Goal: Information Seeking & Learning: Learn about a topic

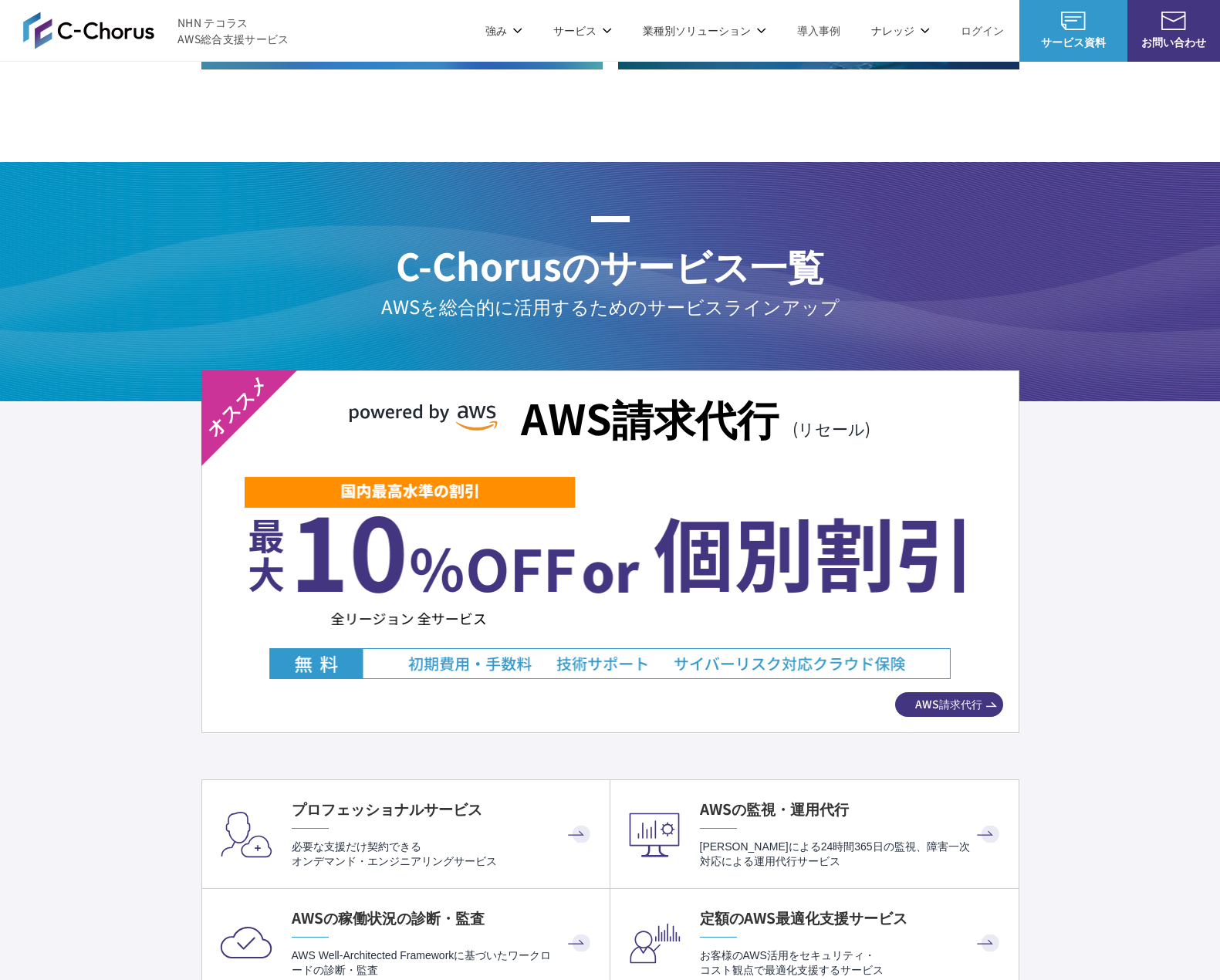
scroll to position [2469, 0]
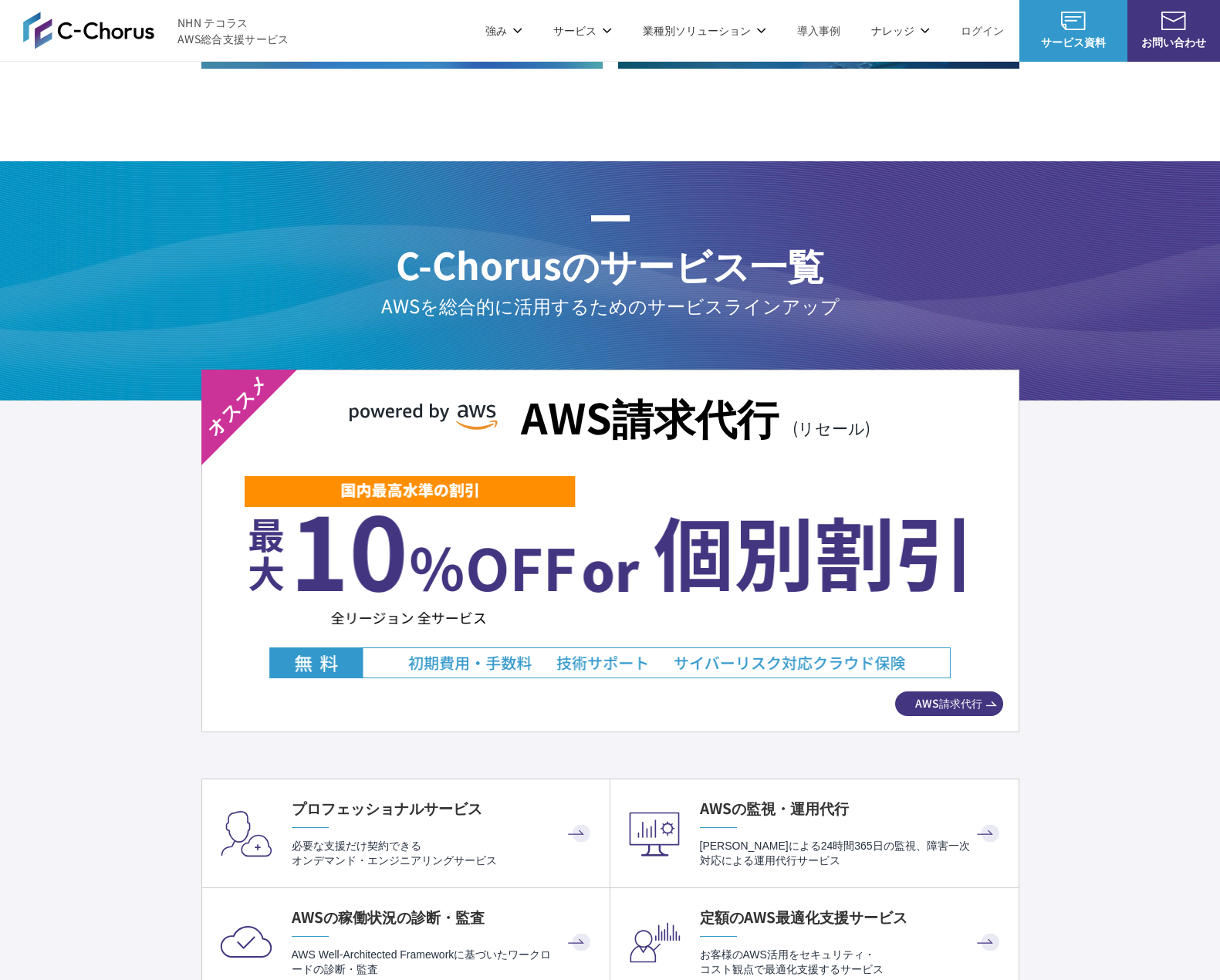
click at [951, 701] on span "AWS請求代行" at bounding box center [950, 703] width 108 height 16
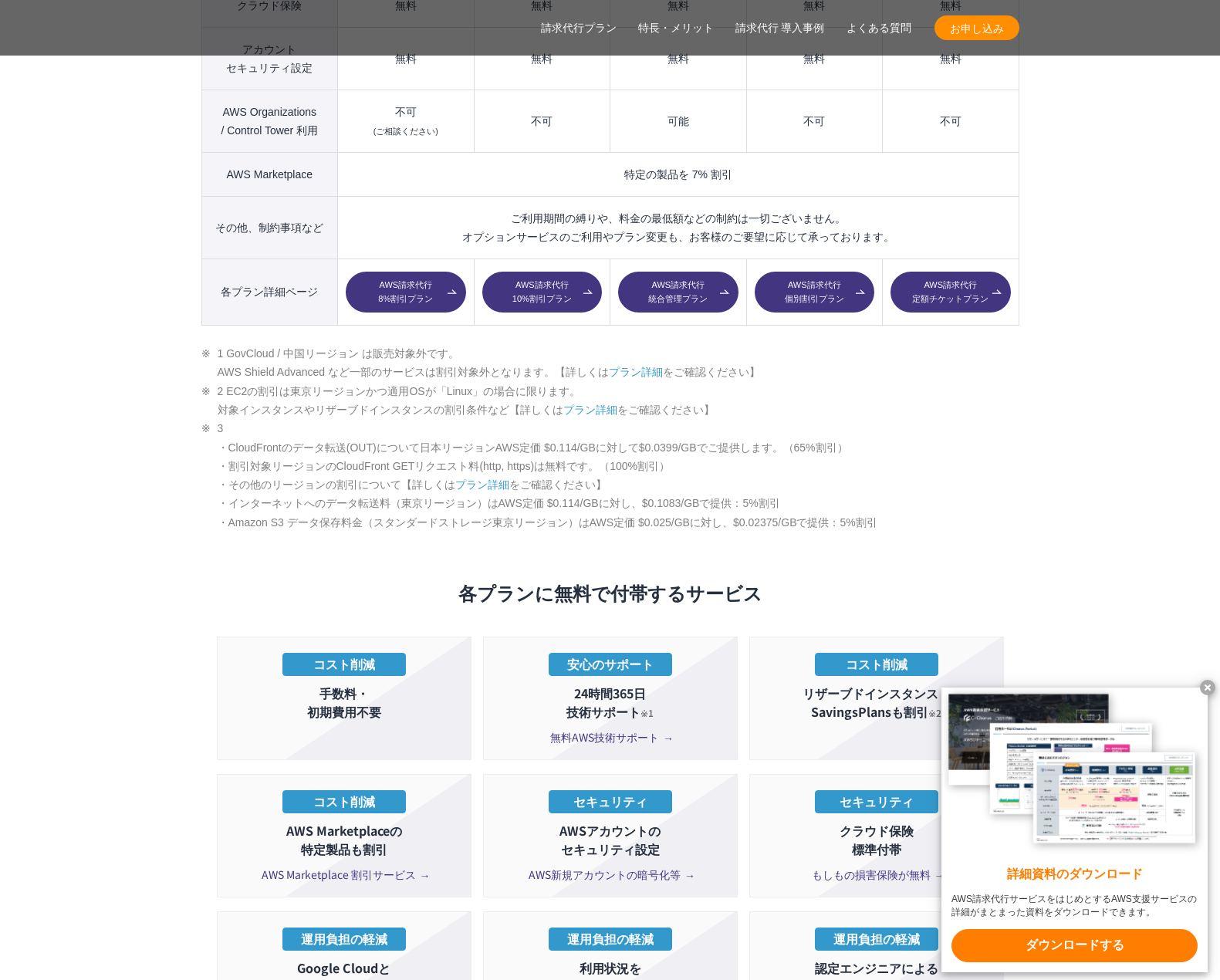
scroll to position [2571, 0]
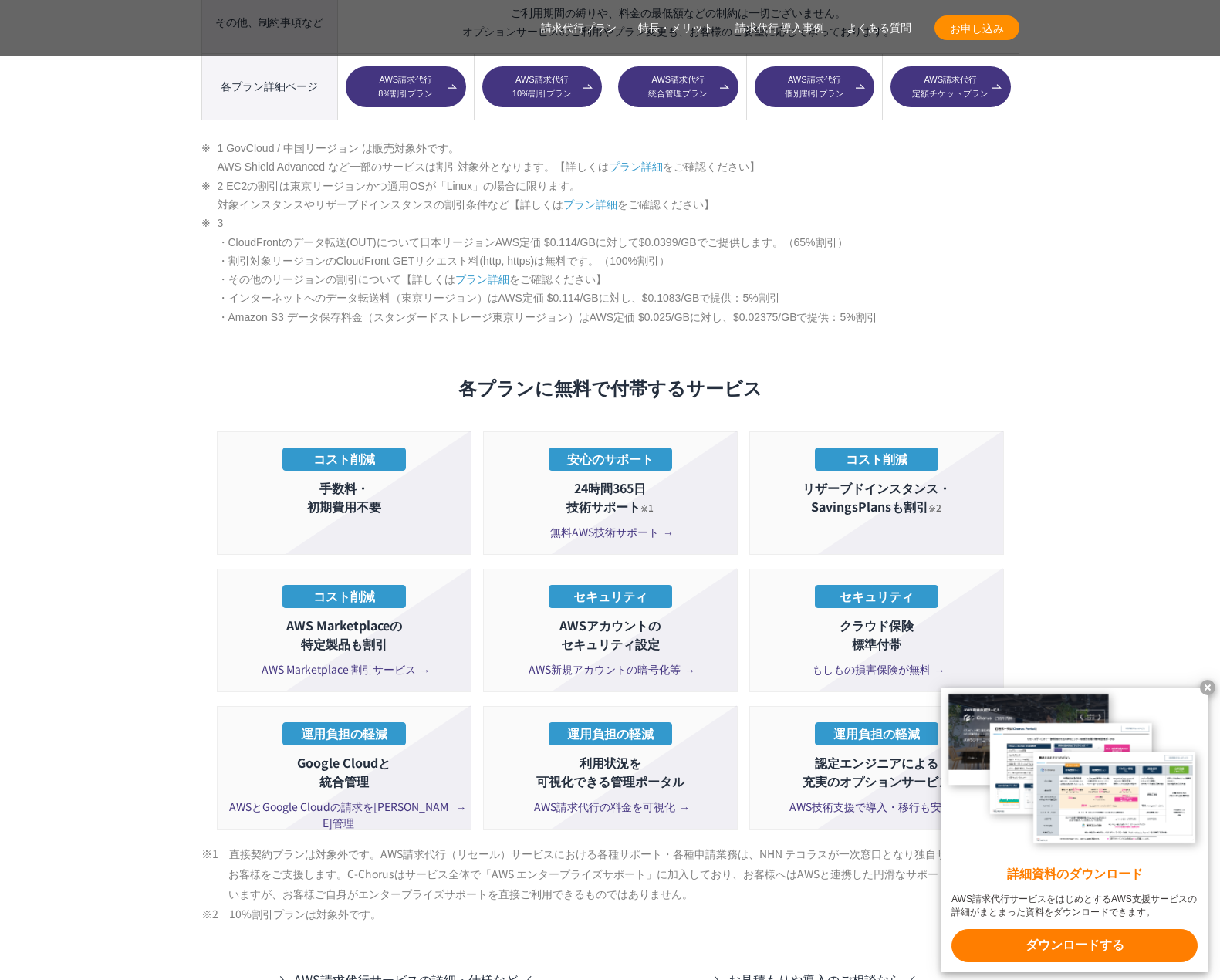
click at [1210, 683] on x-t at bounding box center [1208, 687] width 16 height 16
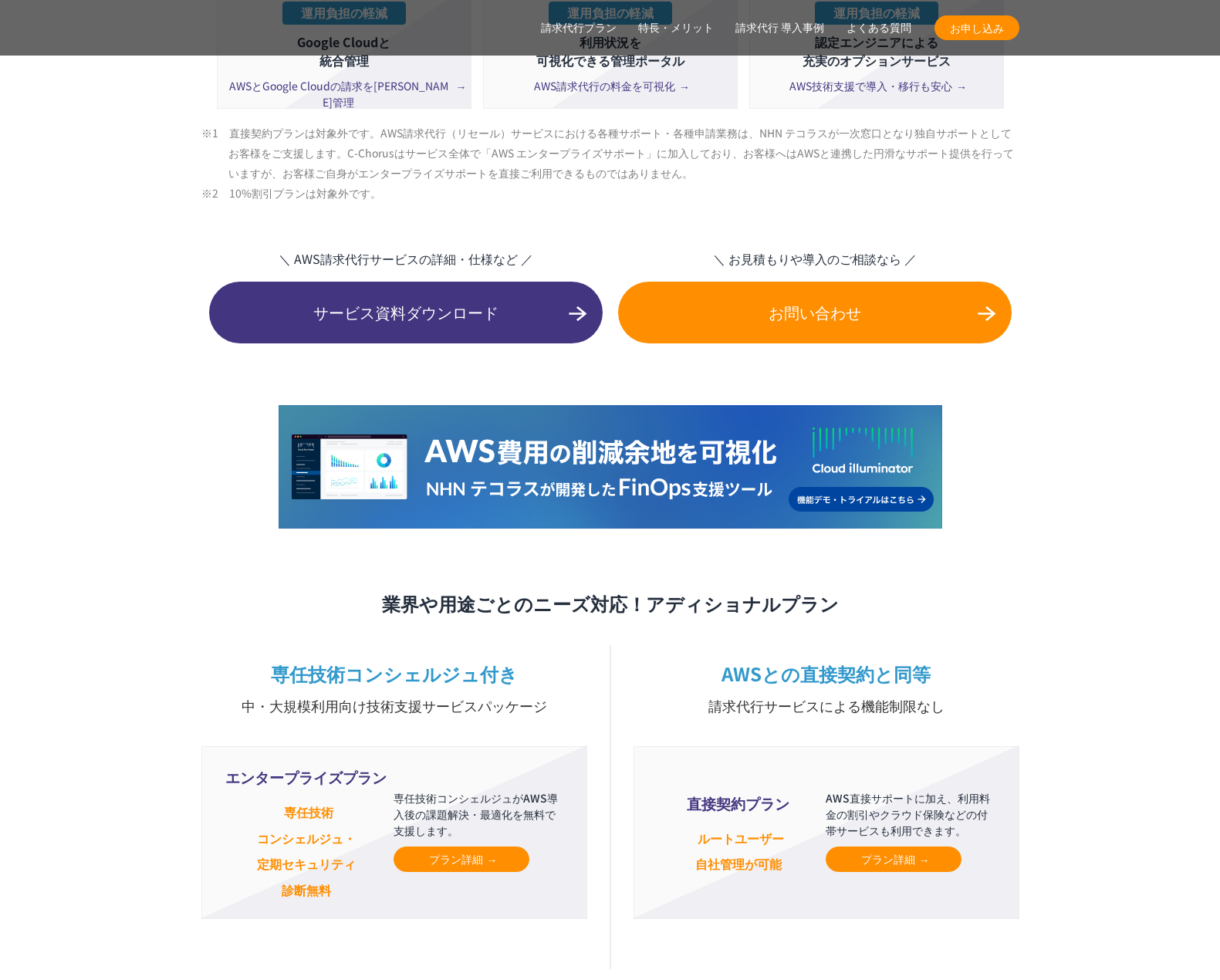
scroll to position [3703, 0]
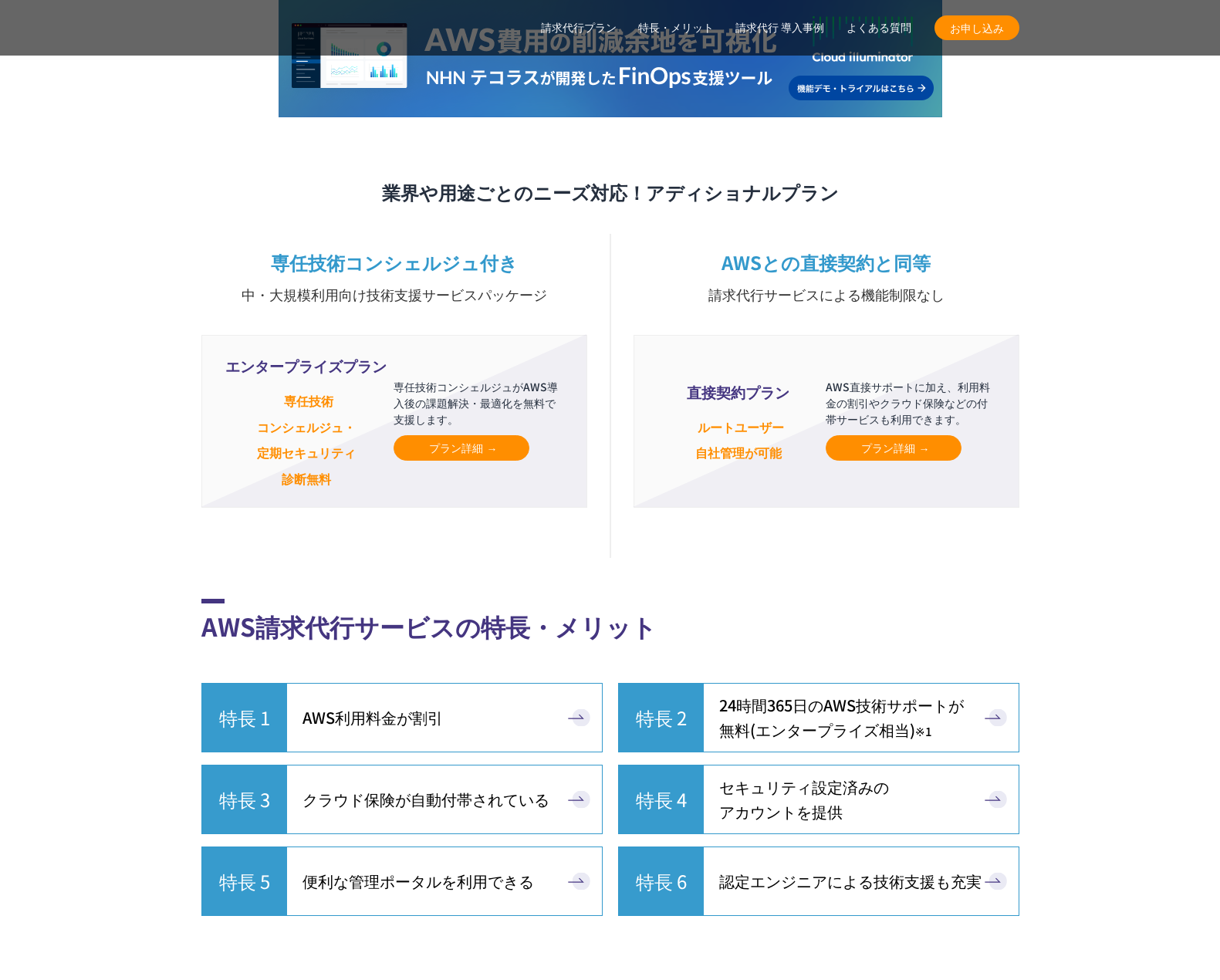
click at [678, 282] on div "AWSとの直接契約と同等 請求代行サービスによる機能制限なし 直接契約プラン ルートユーザー 自社管理が可能 AWS直接サポートに加え、利用料金の割引やクラウ…" at bounding box center [825, 385] width 386 height 273
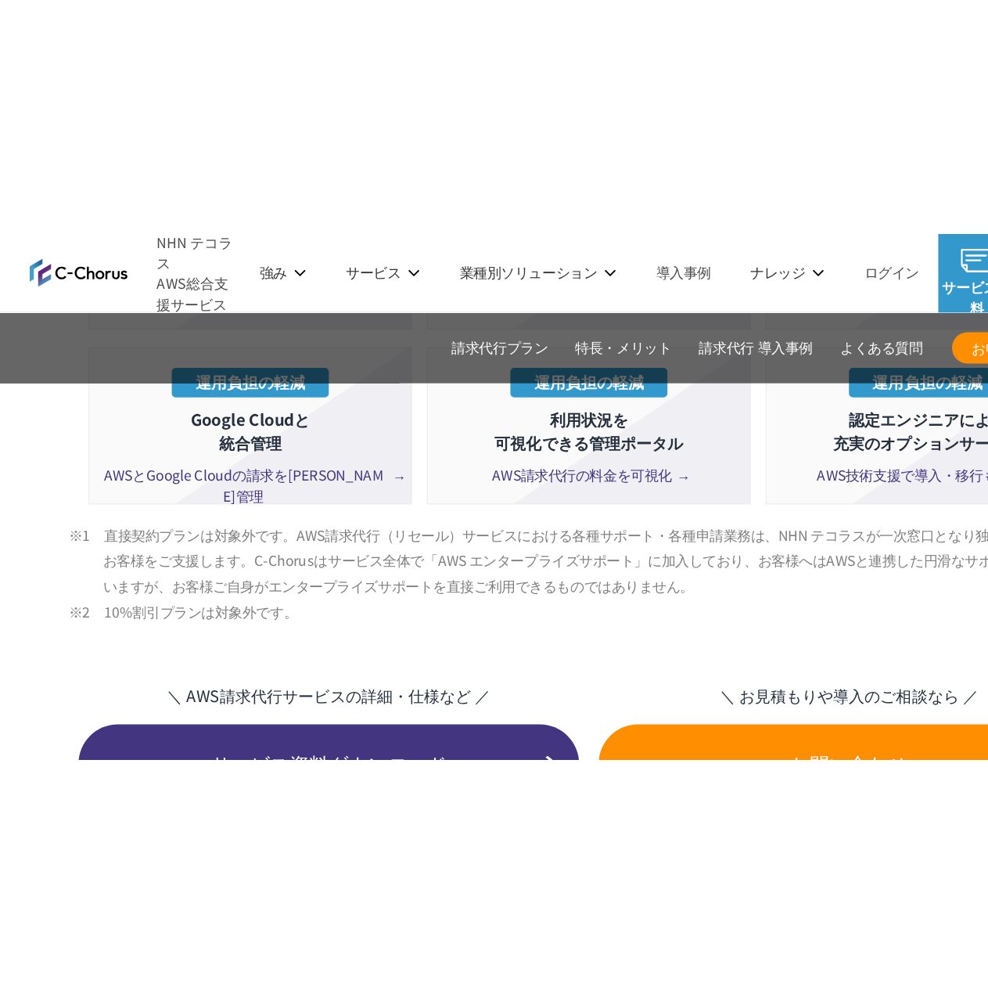
scroll to position [3234, 0]
